Goal: Transaction & Acquisition: Purchase product/service

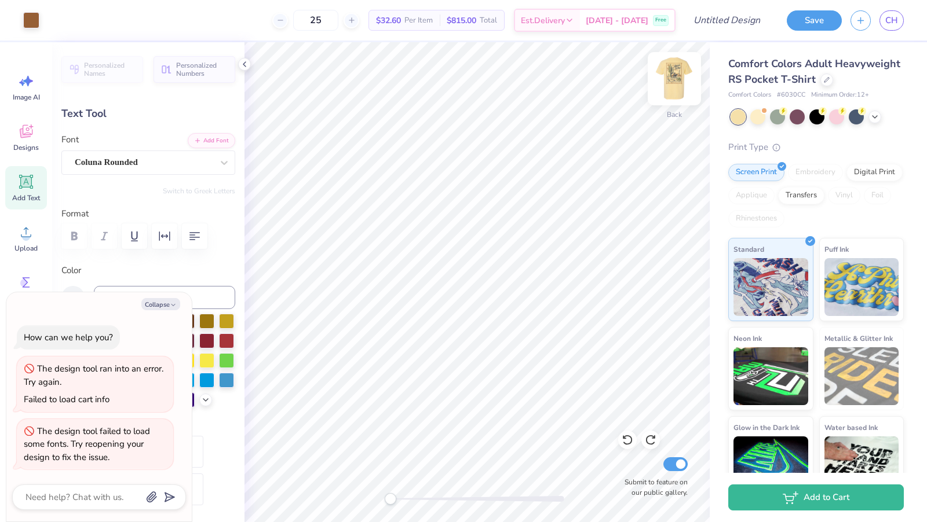
click at [658, 79] on img at bounding box center [674, 79] width 46 height 46
click at [827, 82] on div at bounding box center [826, 78] width 13 height 13
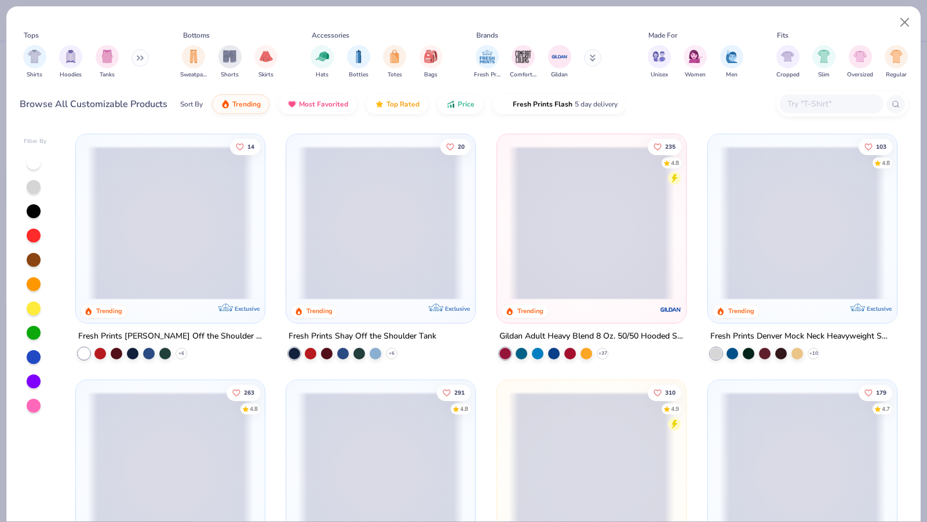
click at [555, 54] on img "filter for Gildan" at bounding box center [559, 56] width 17 height 17
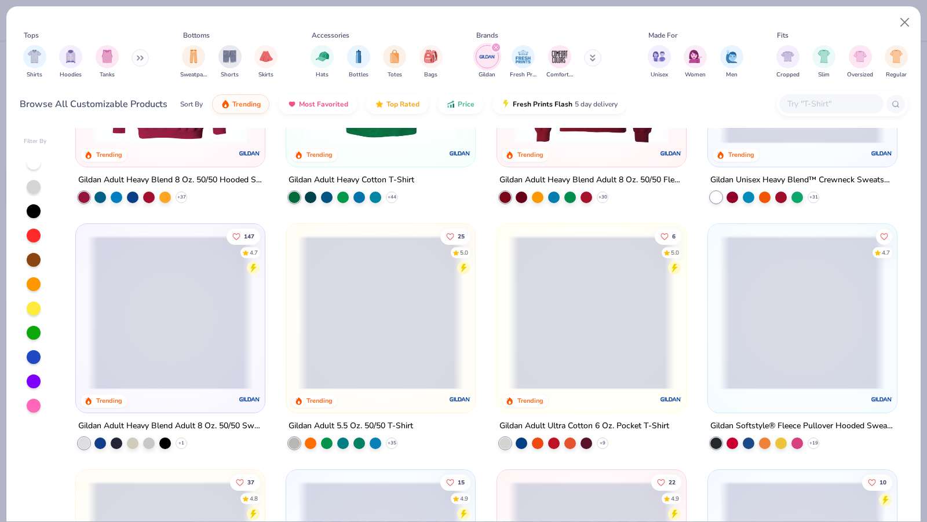
scroll to position [172, 0]
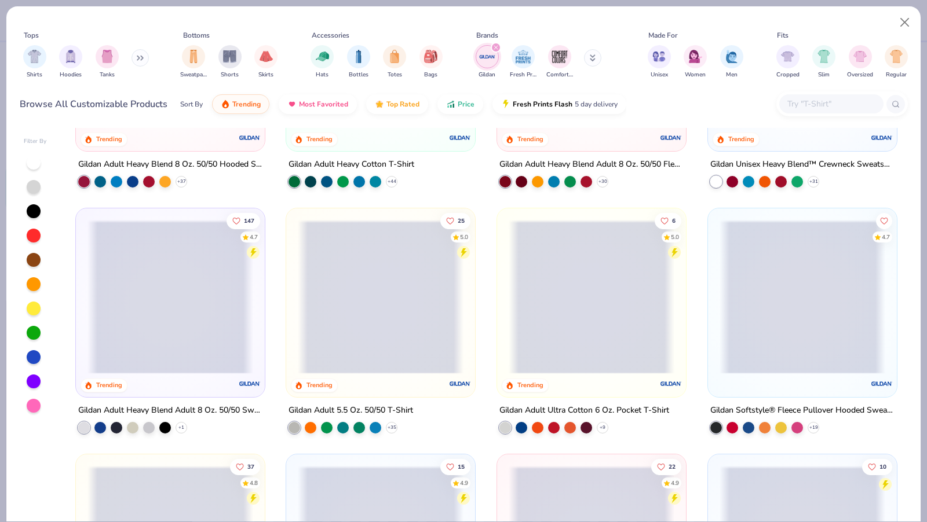
click at [372, 350] on span at bounding box center [381, 297] width 166 height 154
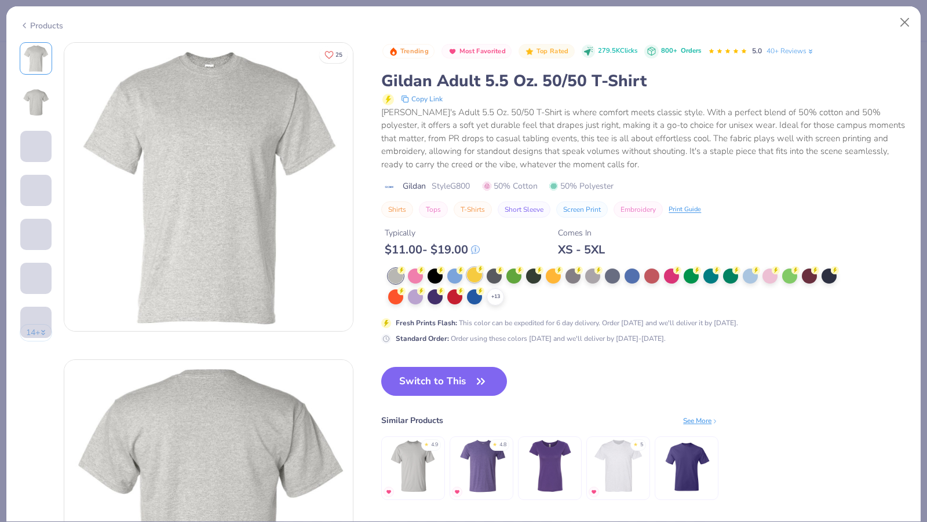
click at [479, 273] on div at bounding box center [474, 275] width 15 height 15
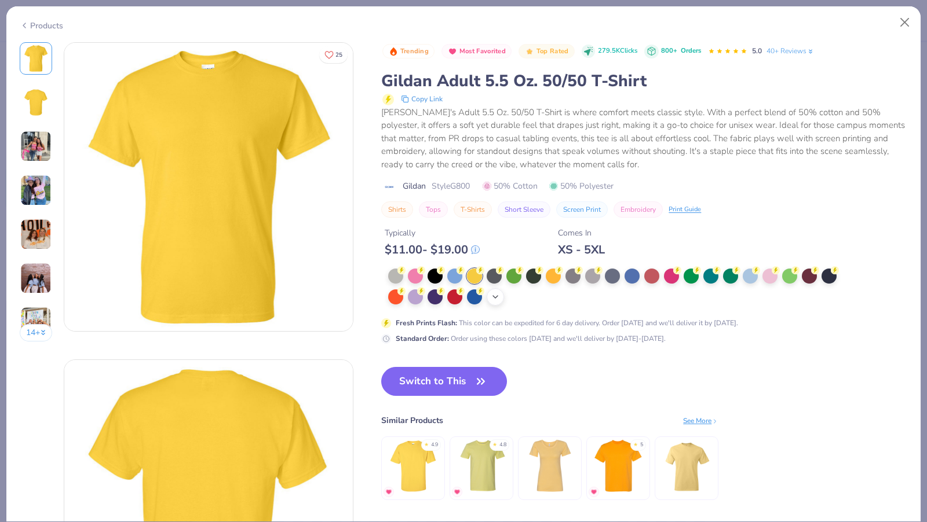
click at [498, 296] on polyline at bounding box center [495, 297] width 5 height 2
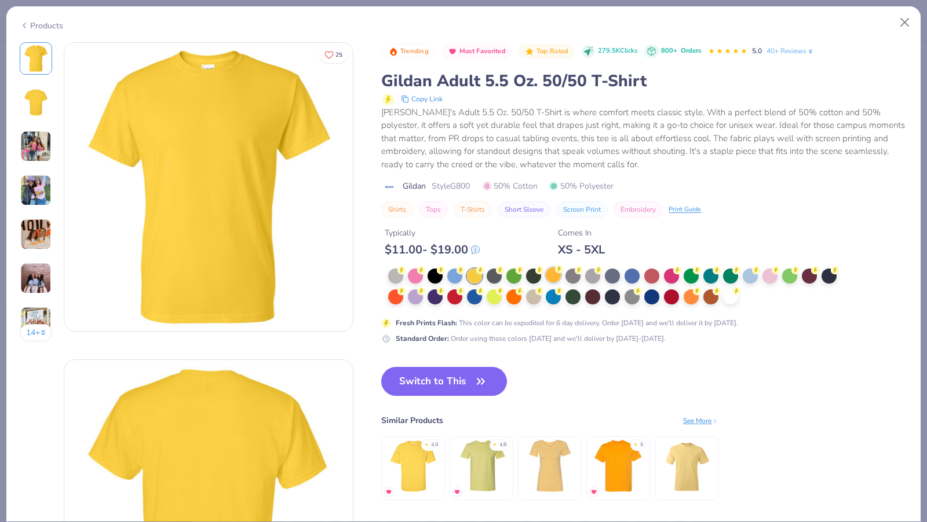
click at [555, 271] on icon at bounding box center [559, 269] width 8 height 8
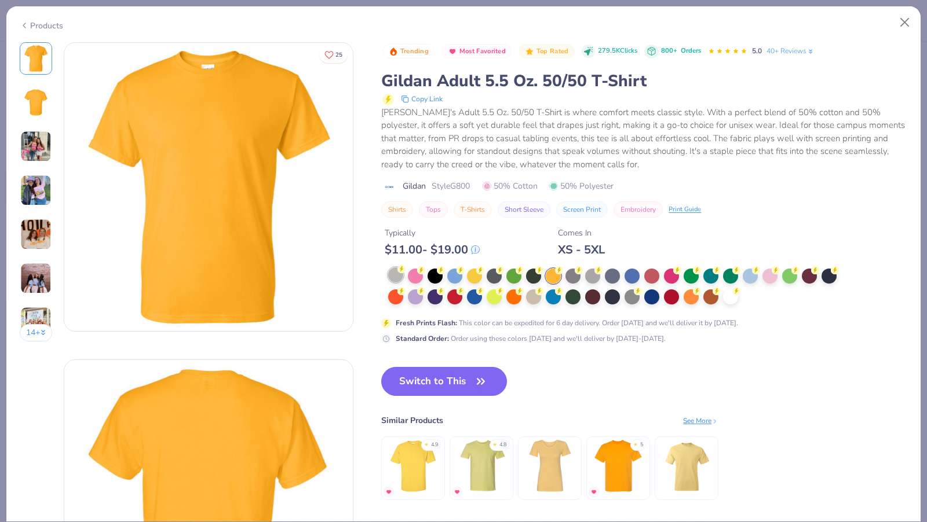
click at [395, 272] on div at bounding box center [395, 275] width 15 height 15
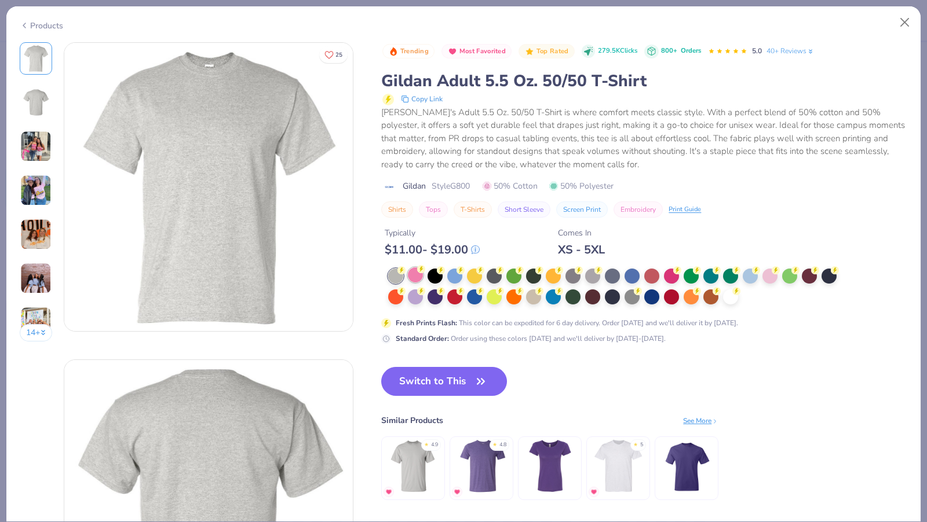
click at [414, 273] on div at bounding box center [415, 275] width 15 height 15
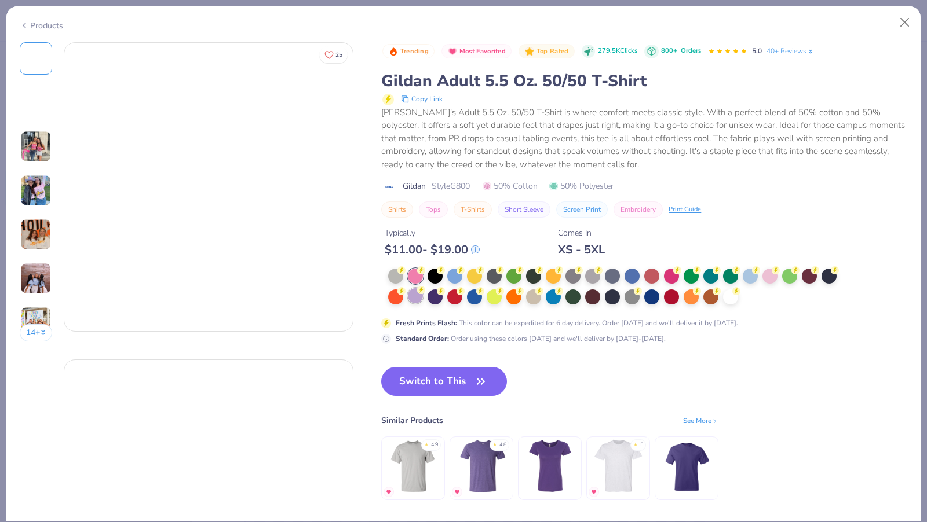
click at [416, 298] on div at bounding box center [415, 295] width 15 height 15
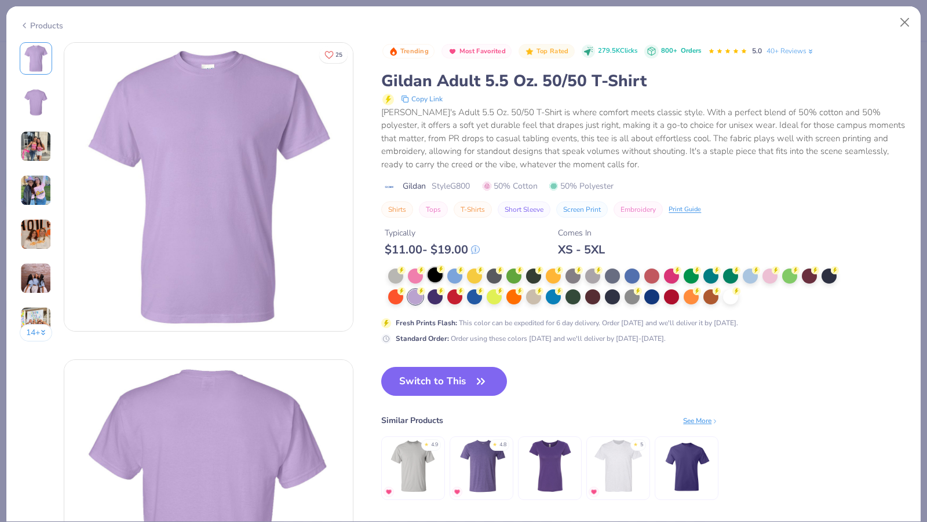
click at [430, 278] on div at bounding box center [434, 275] width 15 height 15
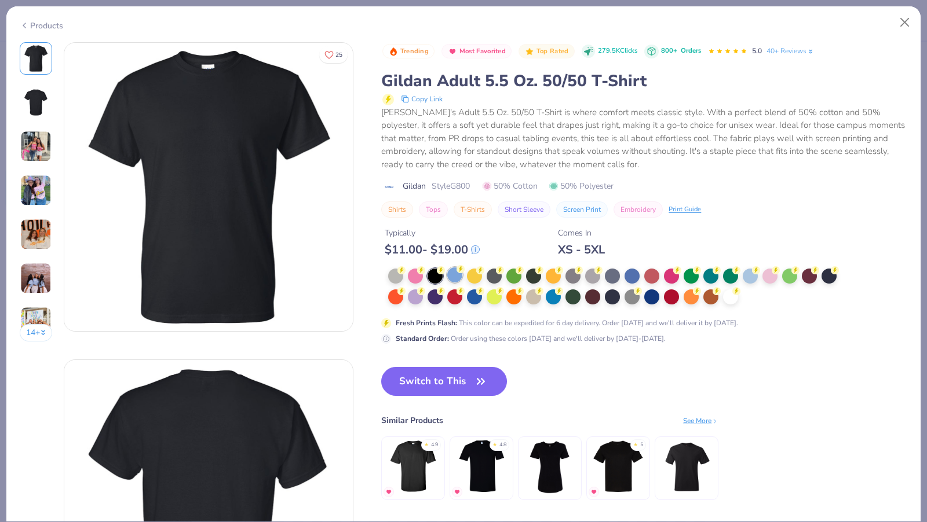
click at [459, 276] on div at bounding box center [454, 275] width 15 height 15
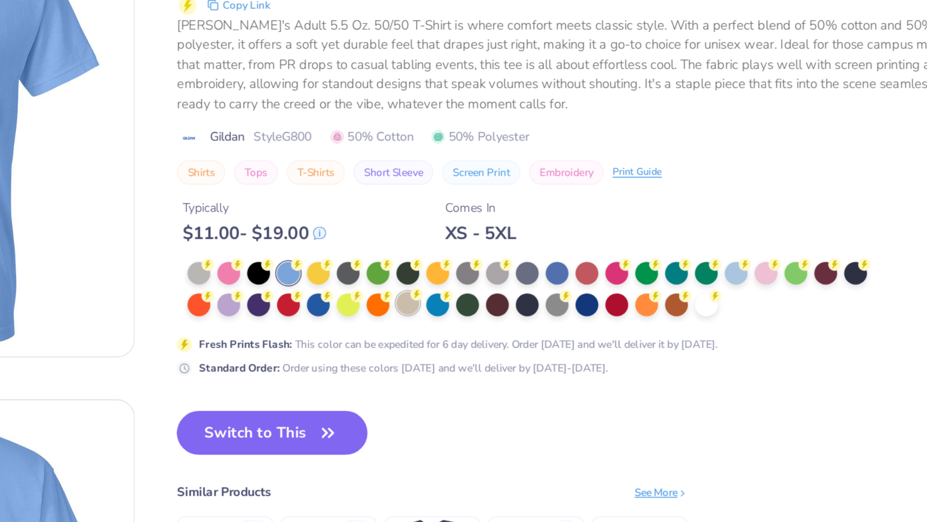
click at [535, 296] on div at bounding box center [533, 295] width 15 height 15
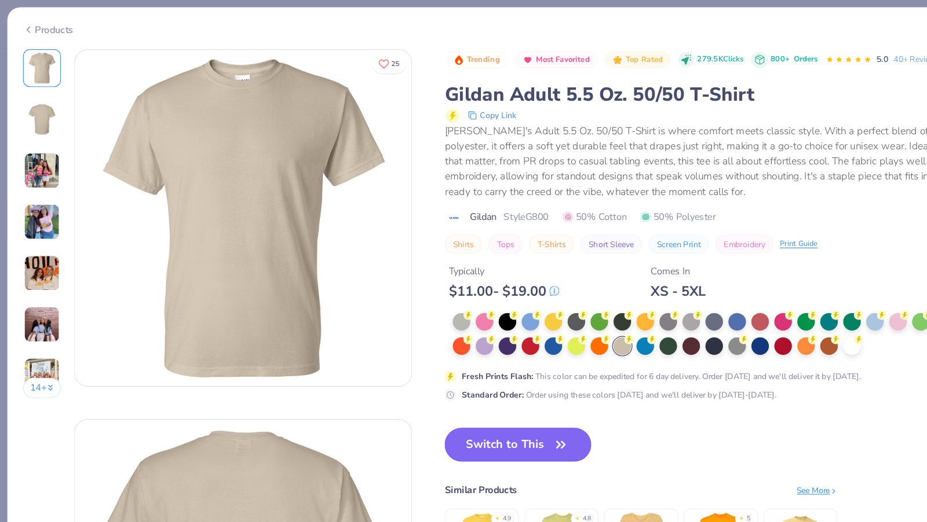
click at [446, 392] on button "Switch to This" at bounding box center [444, 381] width 126 height 29
click at [473, 379] on icon "button" at bounding box center [481, 382] width 16 height 16
click at [477, 387] on icon "button" at bounding box center [481, 382] width 16 height 16
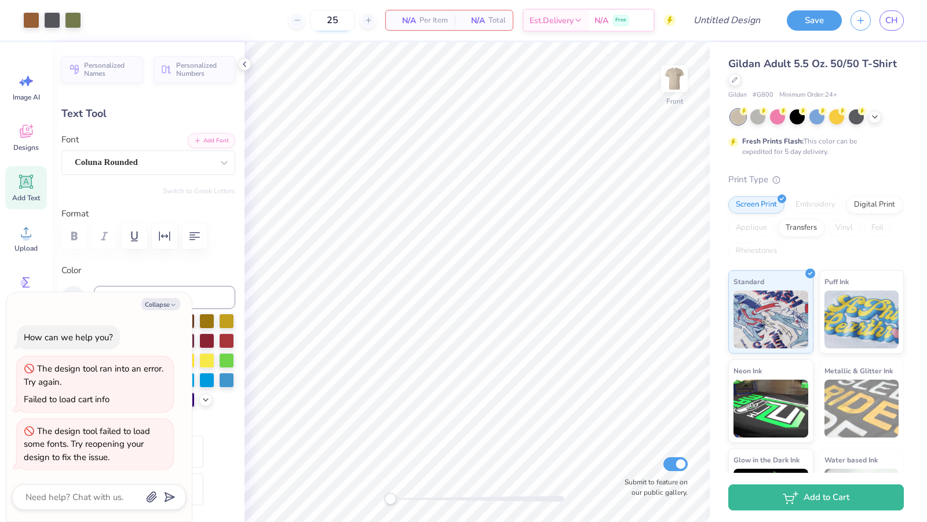
click at [324, 19] on input "25" at bounding box center [332, 20] width 45 height 21
click at [340, 22] on input "25" at bounding box center [332, 20] width 45 height 21
click at [432, 18] on span "Per Item" at bounding box center [433, 20] width 28 height 12
click at [675, 73] on img at bounding box center [674, 78] width 23 height 23
click at [395, 6] on div "25 N/A Per Item N/A Total Est. Delivery N/A Free" at bounding box center [383, 20] width 586 height 41
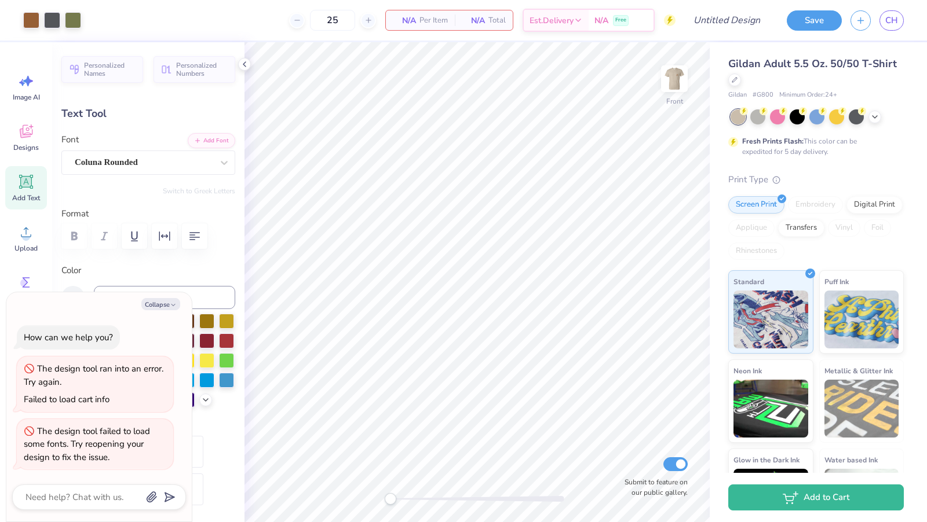
click at [407, 20] on span "N/A" at bounding box center [404, 20] width 23 height 12
click at [676, 83] on img at bounding box center [674, 79] width 46 height 46
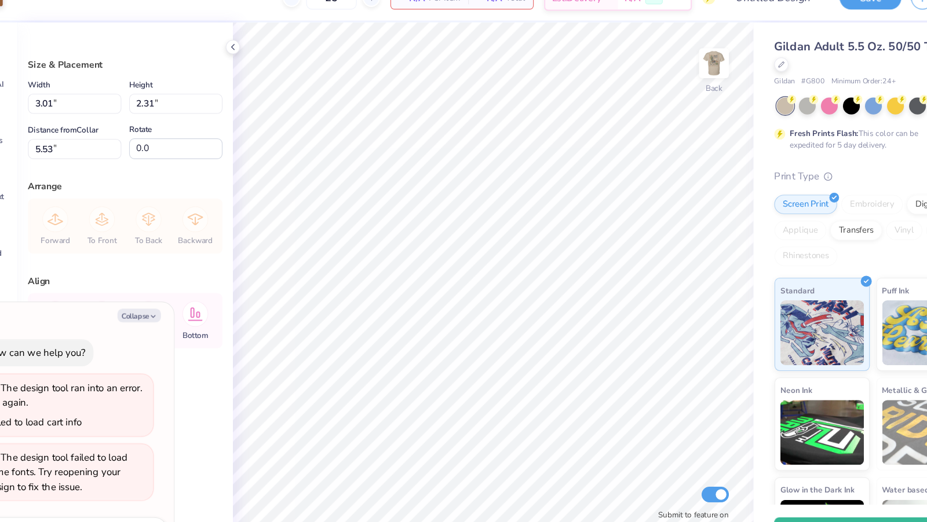
type textarea "x"
type input "3.66"
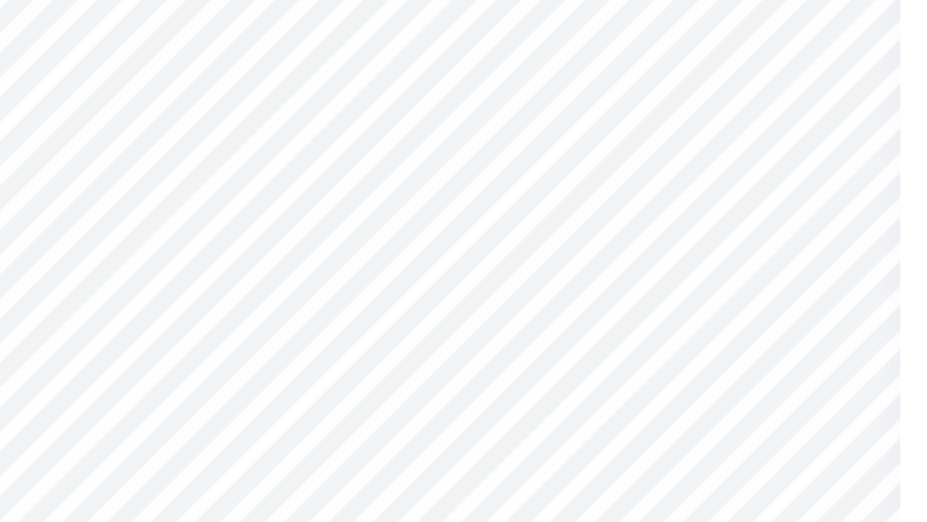
type textarea "x"
type textarea "Ap"
type textarea "x"
type textarea "Ap\"
type textarea "x"
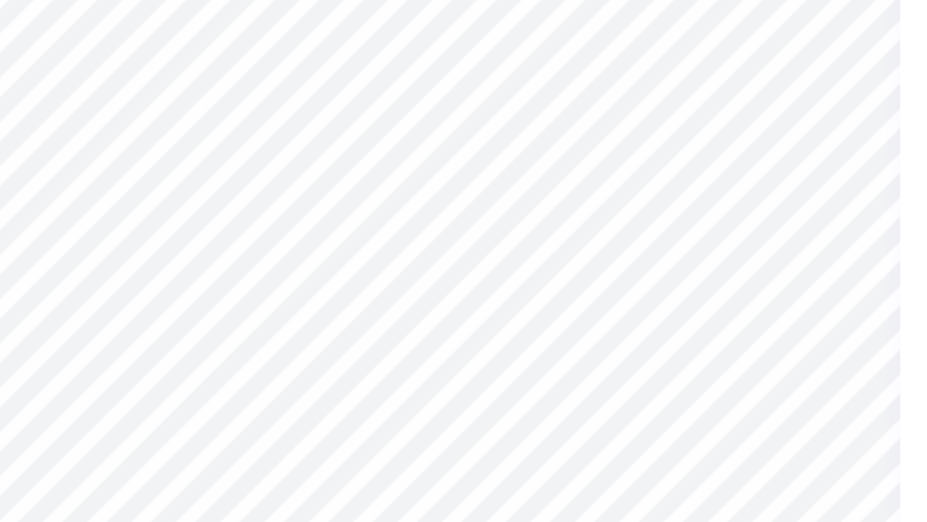
type textarea "Ap\\"
type textarea "x"
type textarea "Ap\"
type textarea "x"
type textarea "Ap"
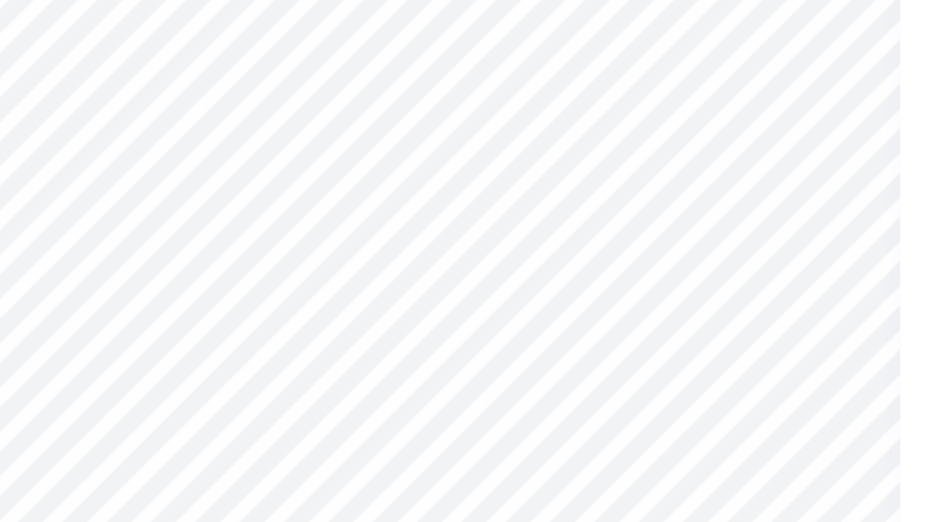
type textarea "x"
type textarea "Ap9"
type textarea "x"
type textarea "Ap"
type textarea "x"
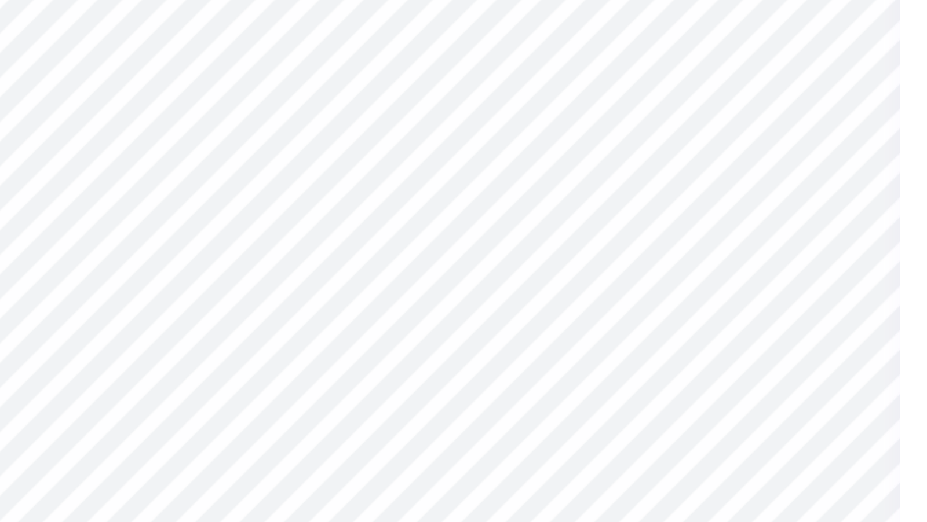
type textarea "A"
type textarea "x"
type textarea "A';"
type textarea "x"
type textarea "A"
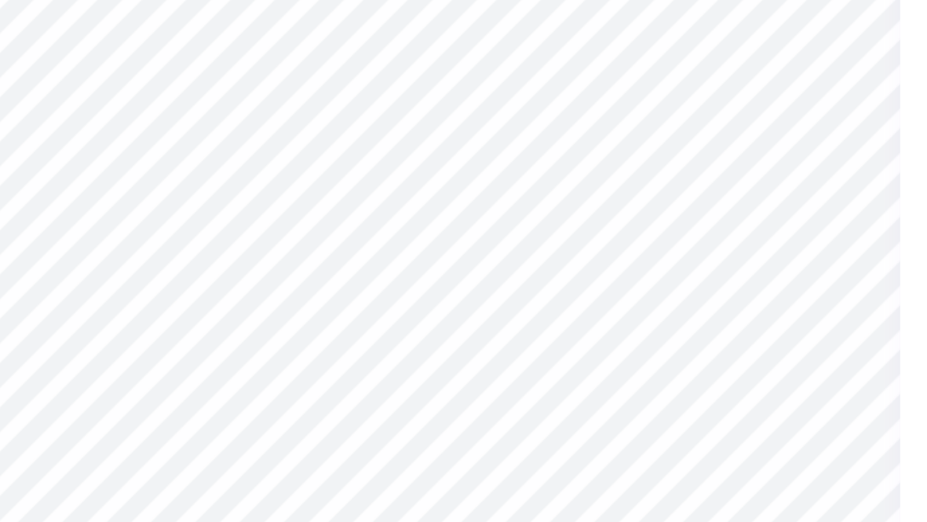
type textarea "x"
type textarea "A\"
type textarea "x"
type textarea "A\["
type textarea "x"
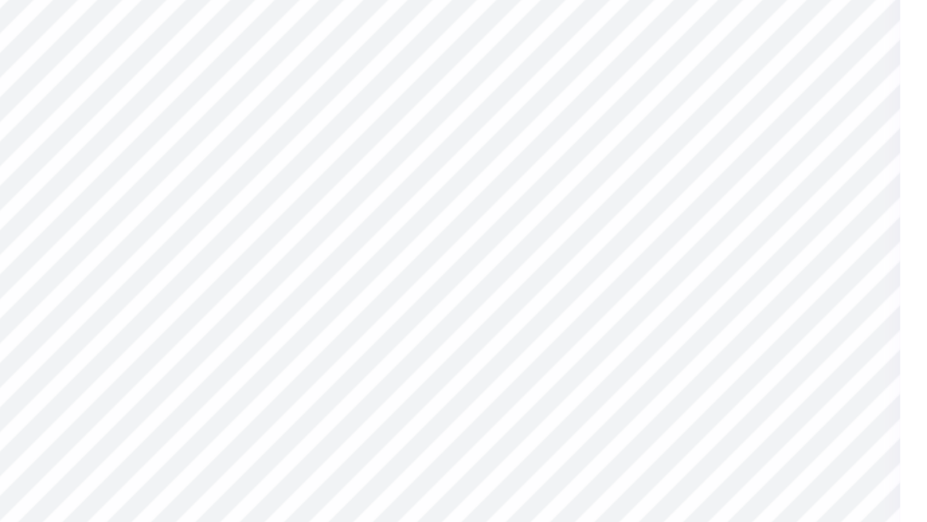
type textarea "A\"
type textarea "x"
type textarea "A"
type textarea "x"
type textarea "A/"
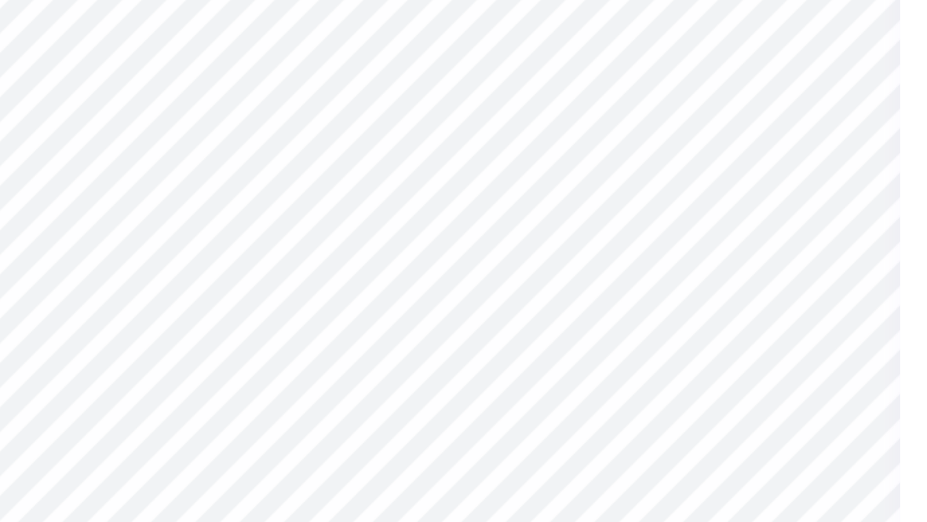
type textarea "x"
type textarea "A"
type textarea "x"
type textarea "A\"
type textarea "x"
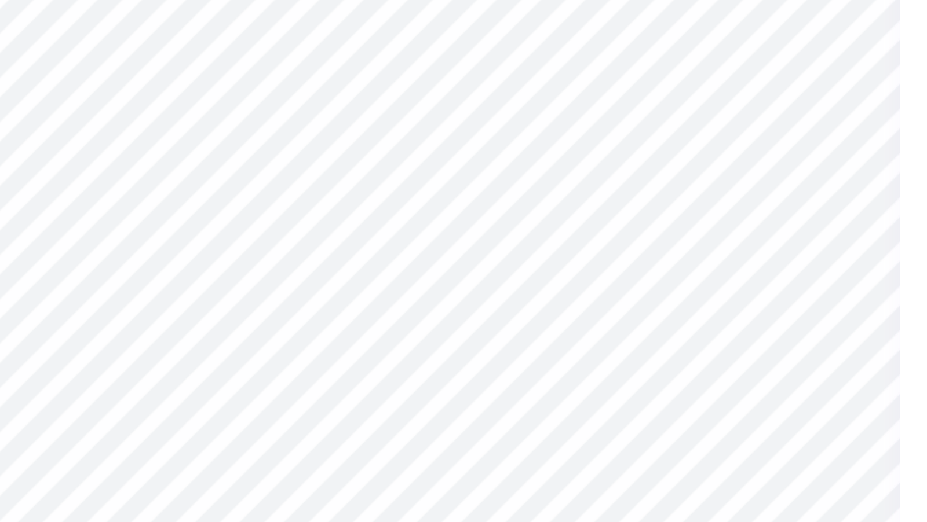
type textarea "A\]"
type textarea "x"
type textarea "A\"
type textarea "x"
type textarea "A"
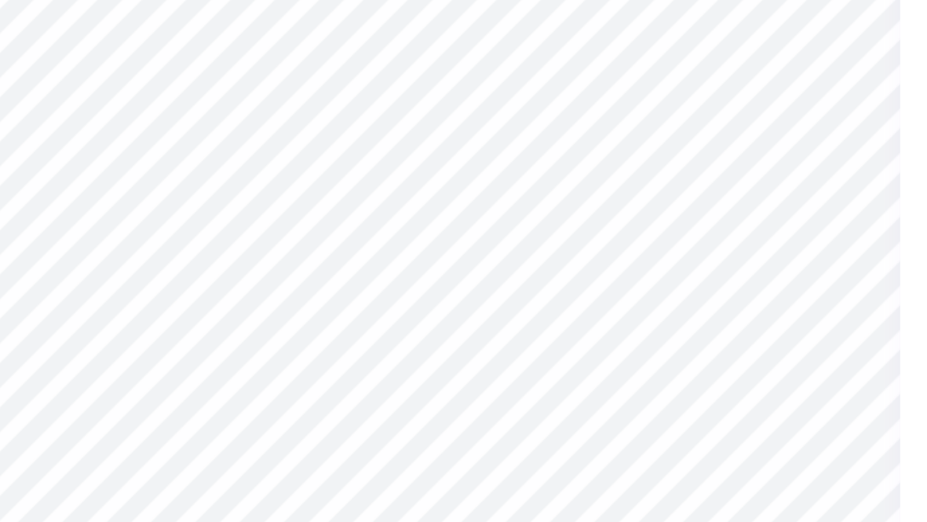
type textarea "x"
type textarea "A`"
type textarea "x"
type textarea "A"
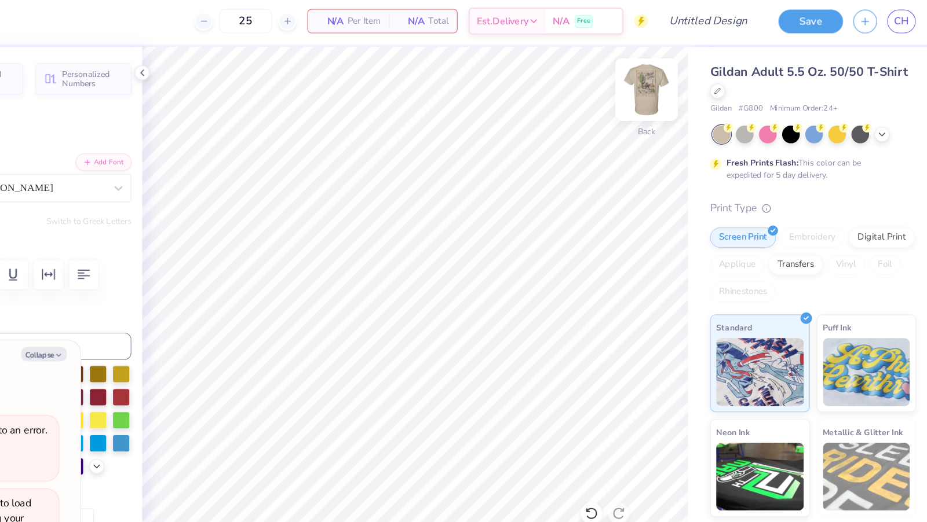
click at [666, 79] on img at bounding box center [674, 79] width 46 height 46
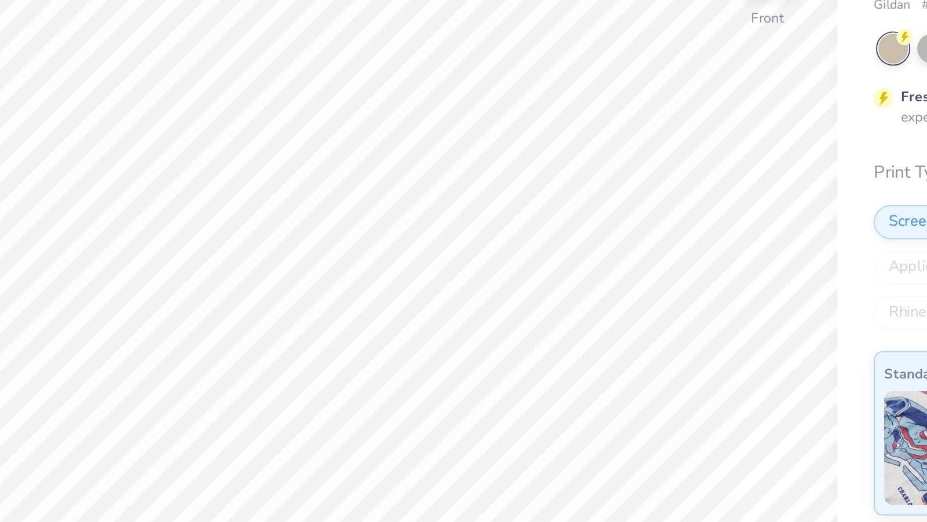
type textarea "x"
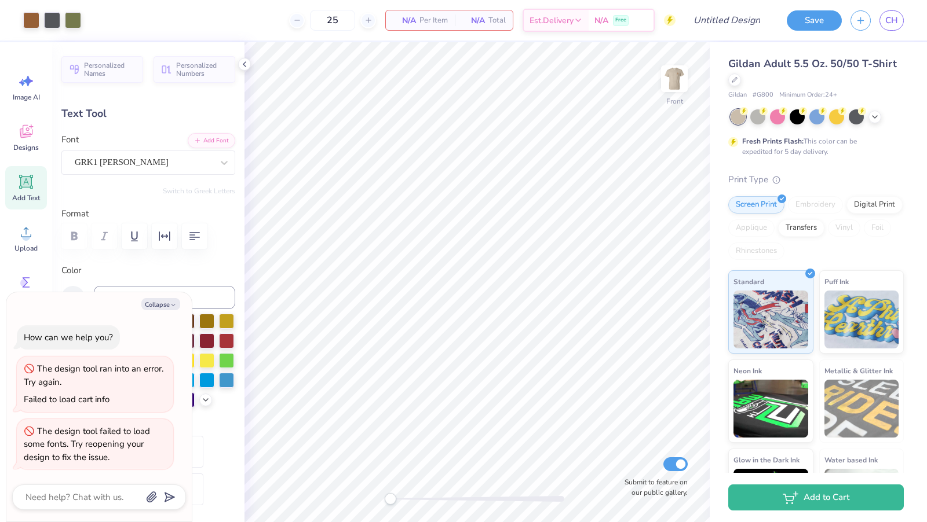
click at [414, 21] on span "N/A" at bounding box center [404, 20] width 23 height 12
click at [343, 25] on input "25" at bounding box center [332, 20] width 45 height 21
click at [335, 22] on input "25" at bounding box center [332, 20] width 45 height 21
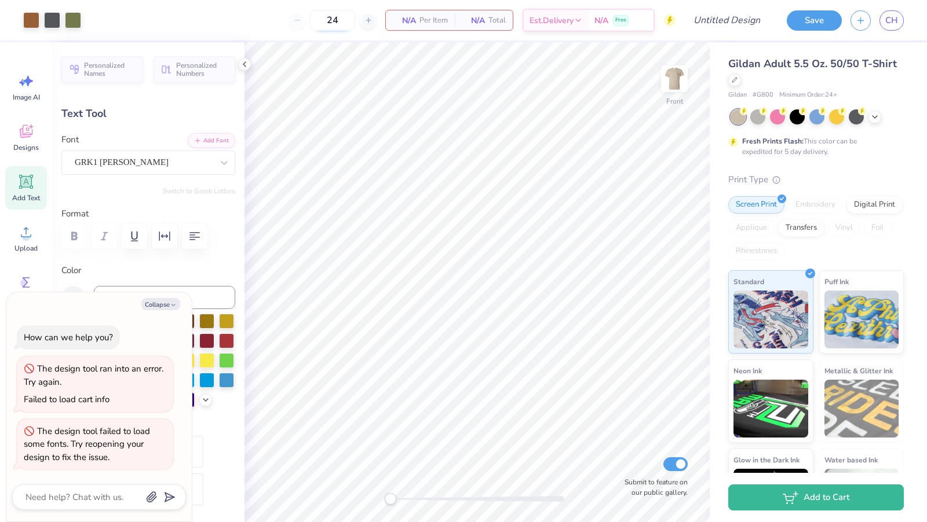
type input "24"
type textarea "x"
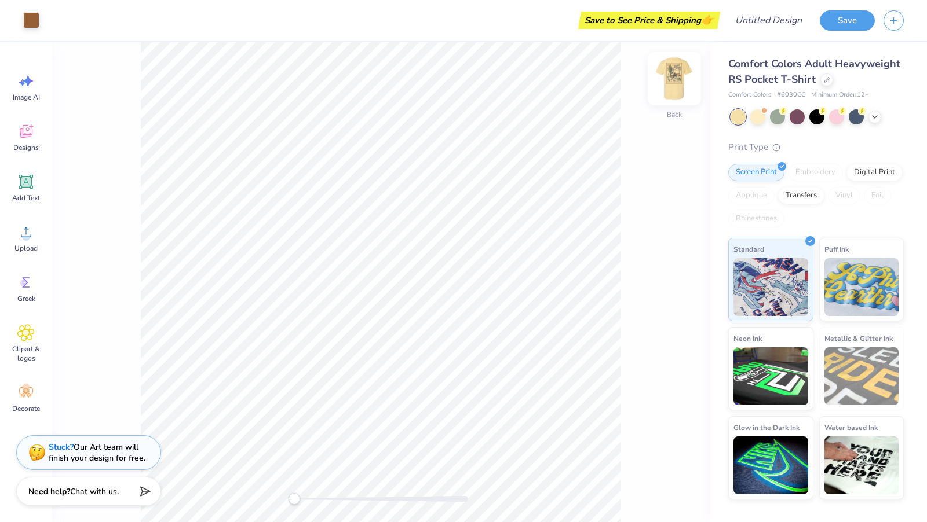
click at [678, 82] on img at bounding box center [674, 79] width 46 height 46
